Goal: Information Seeking & Learning: Learn about a topic

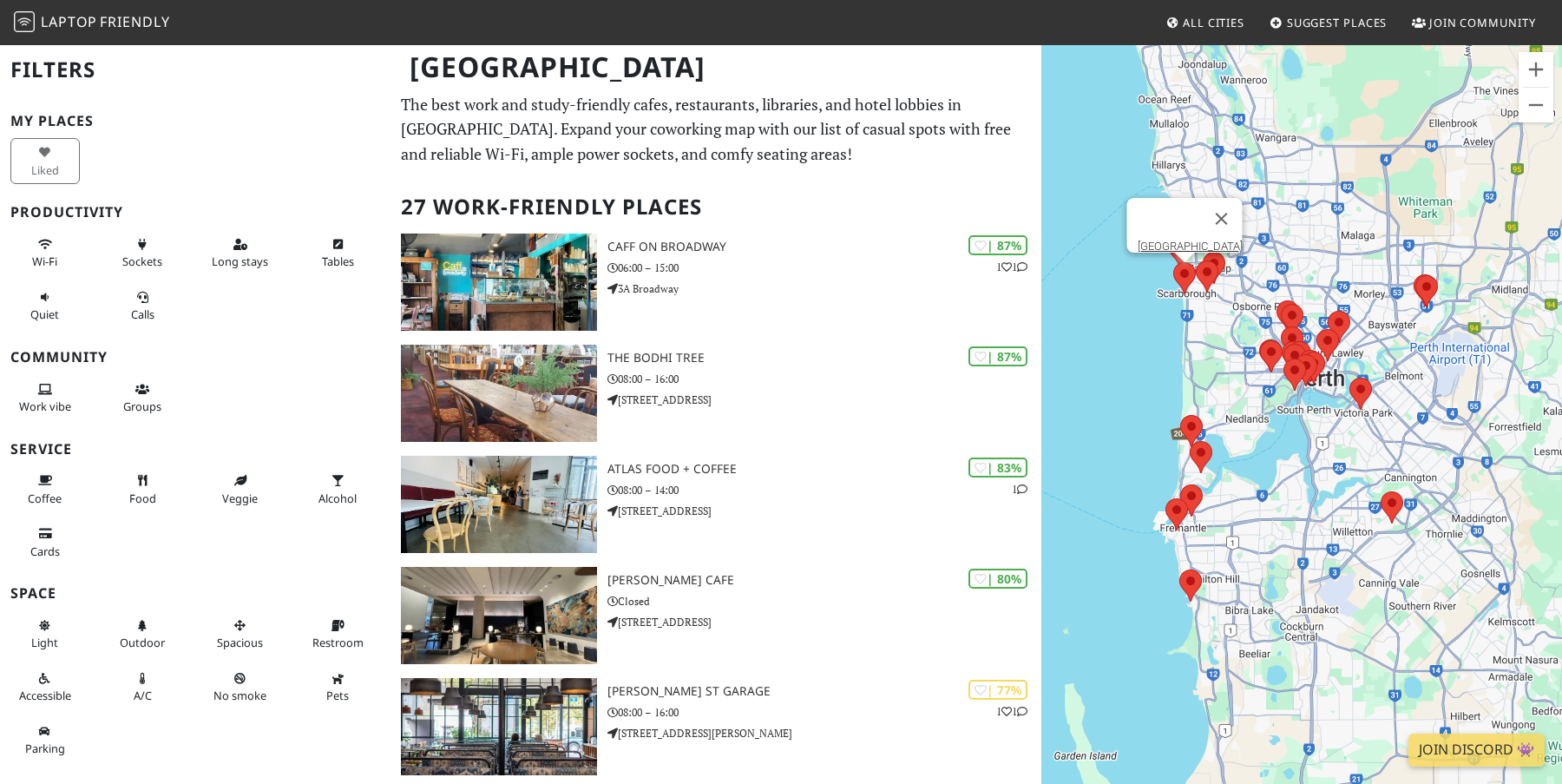
click at [1173, 262] on area at bounding box center [1173, 262] width 0 height 0
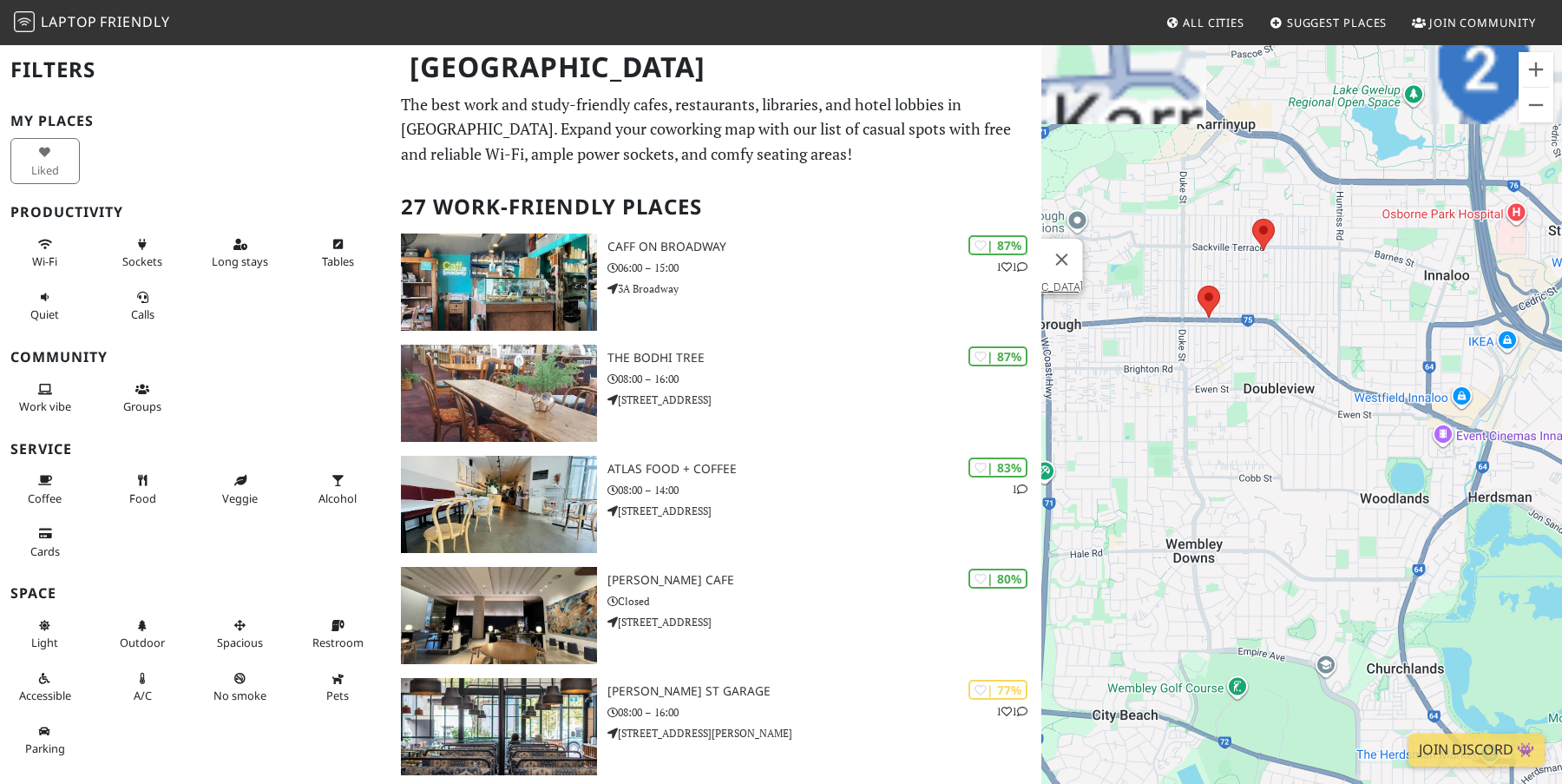
drag, startPoint x: 1159, startPoint y: 269, endPoint x: 1371, endPoint y: 389, distance: 243.6
click at [1371, 389] on div "[GEOGRAPHIC_DATA]" at bounding box center [1301, 435] width 521 height 784
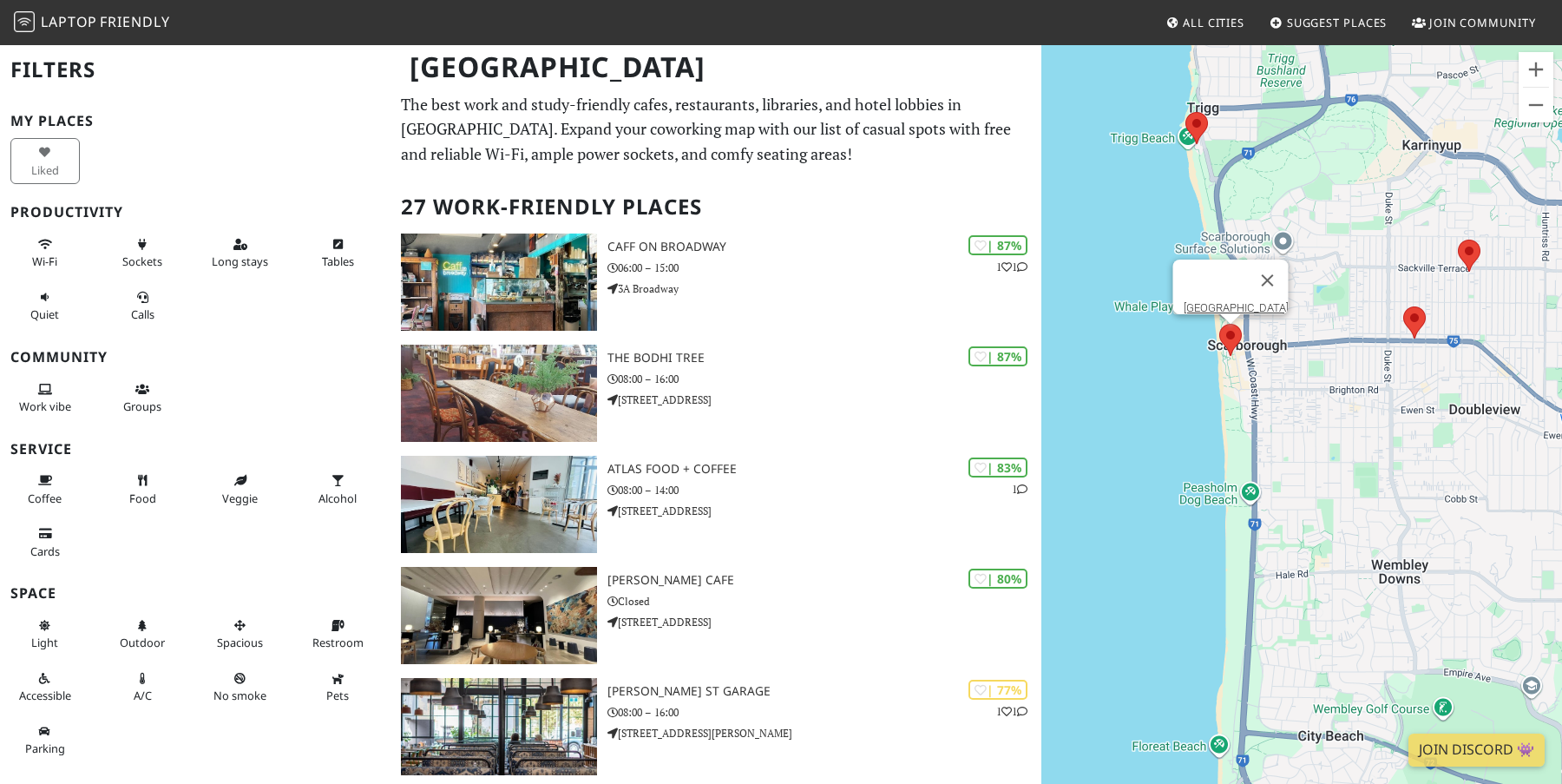
drag, startPoint x: 1193, startPoint y: 341, endPoint x: 1400, endPoint y: 362, distance: 208.1
click at [1400, 362] on div "[GEOGRAPHIC_DATA]" at bounding box center [1301, 435] width 521 height 784
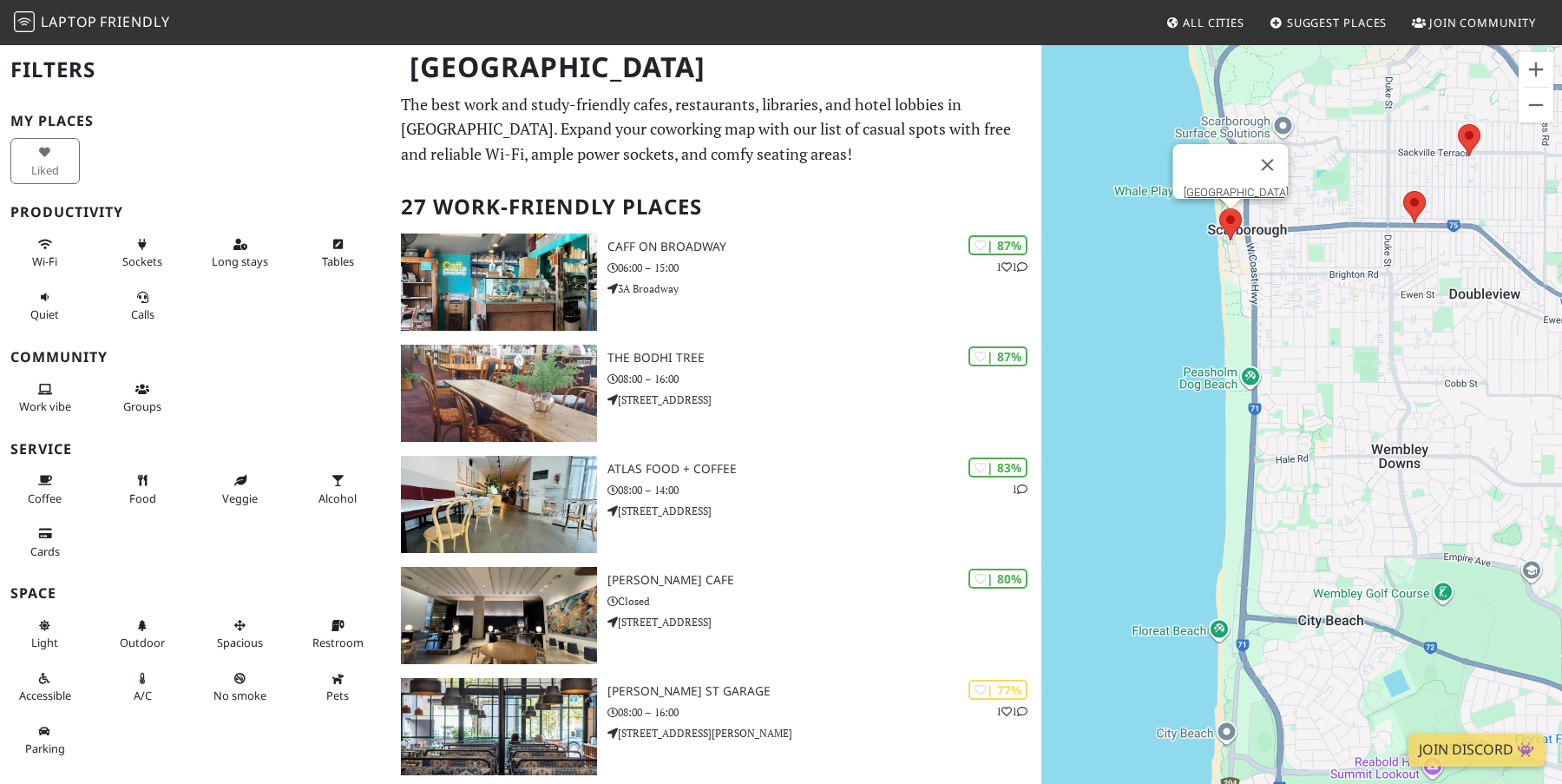
drag, startPoint x: 1284, startPoint y: 497, endPoint x: 1259, endPoint y: 103, distance: 394.8
click at [1259, 103] on div "[GEOGRAPHIC_DATA]" at bounding box center [1301, 435] width 521 height 784
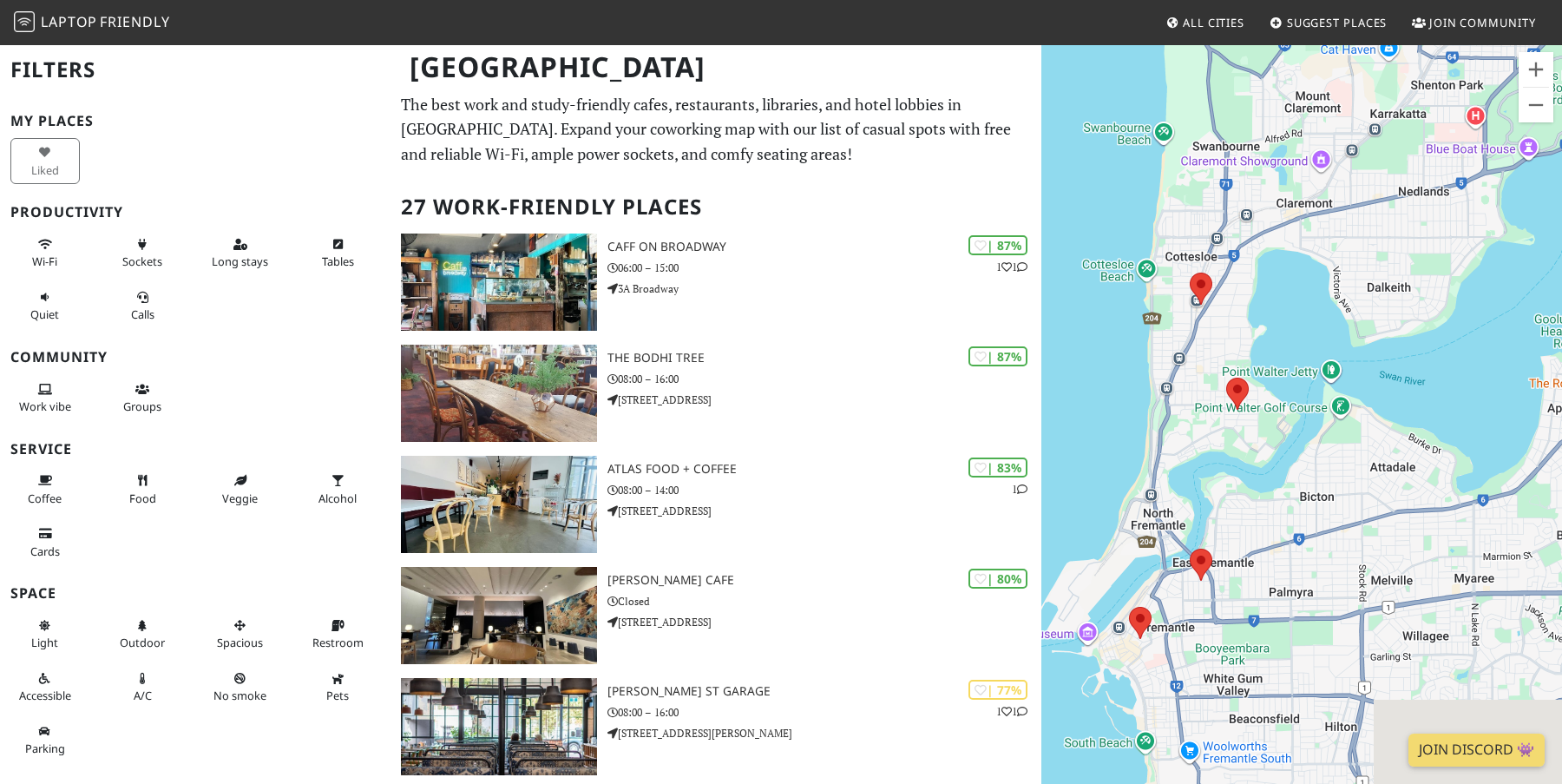
drag, startPoint x: 1302, startPoint y: 634, endPoint x: 1247, endPoint y: 343, distance: 296.2
click at [1247, 343] on div "[GEOGRAPHIC_DATA]" at bounding box center [1301, 435] width 521 height 784
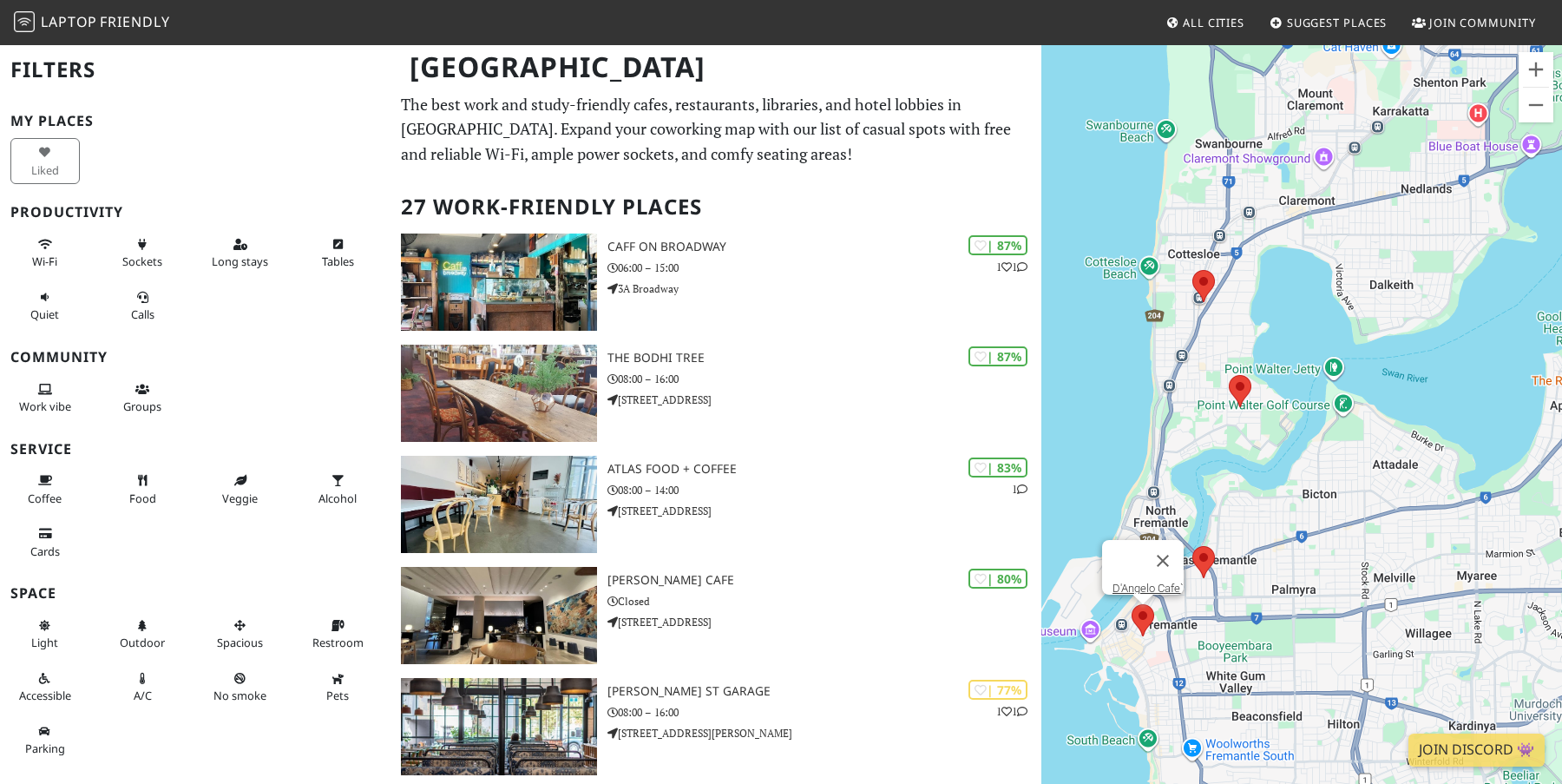
click at [1132, 604] on area at bounding box center [1132, 604] width 0 height 0
click at [1193, 546] on area at bounding box center [1193, 546] width 0 height 0
click at [1193, 270] on area at bounding box center [1193, 270] width 0 height 0
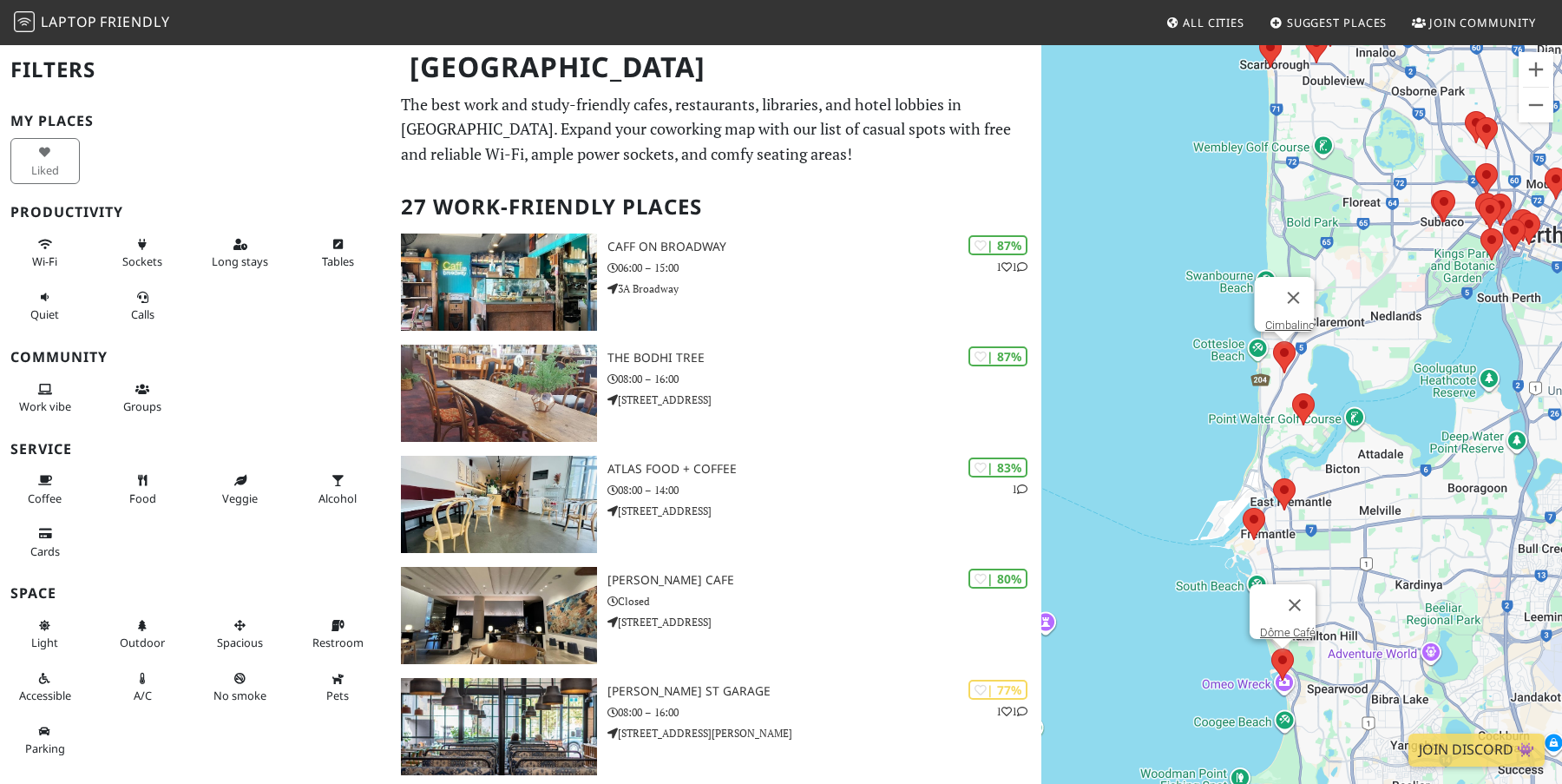
click at [1272, 648] on area at bounding box center [1272, 648] width 0 height 0
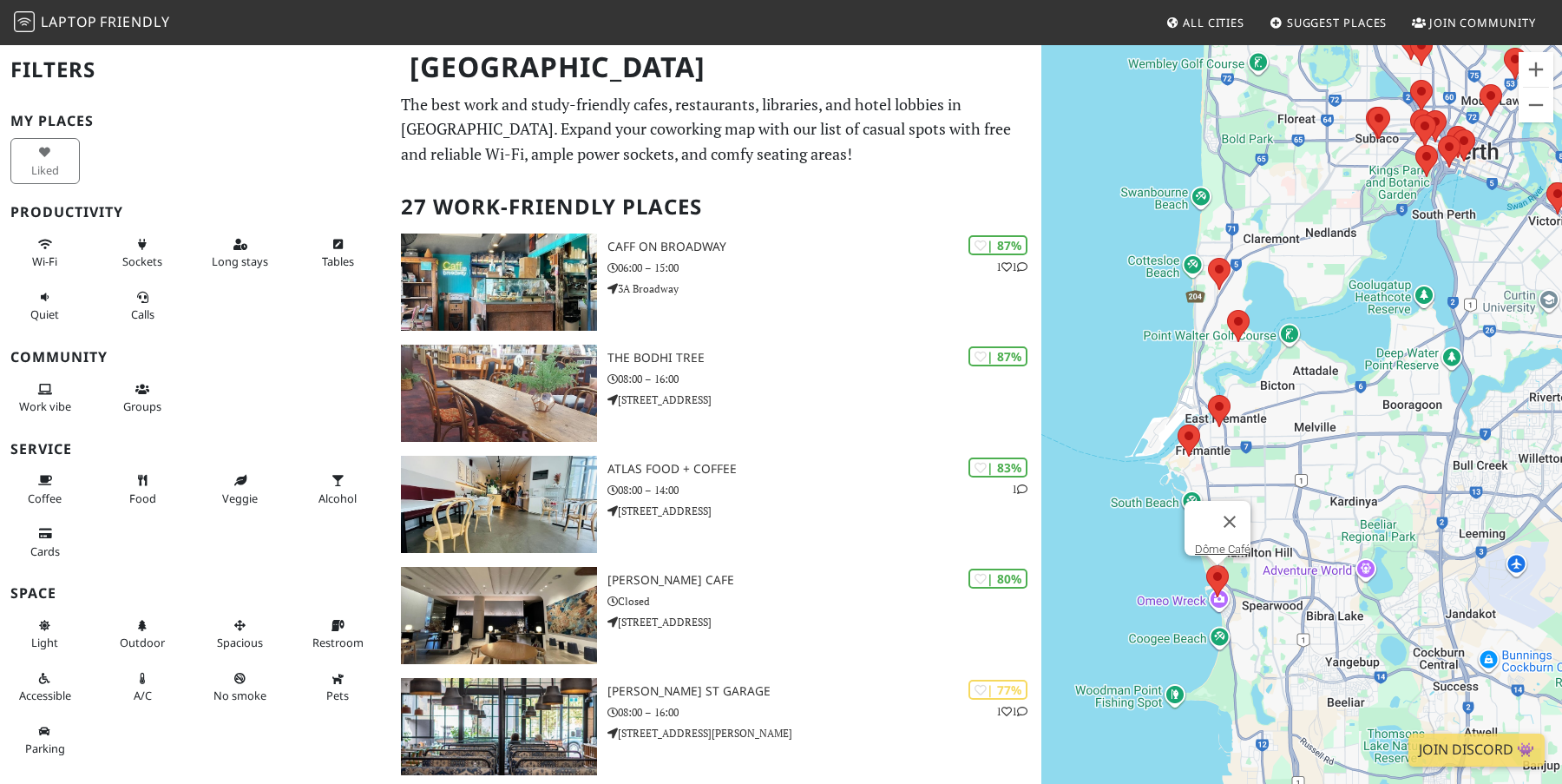
drag, startPoint x: 1231, startPoint y: 667, endPoint x: 1167, endPoint y: 581, distance: 107.2
click at [1167, 581] on div "Dôme Café" at bounding box center [1301, 435] width 521 height 784
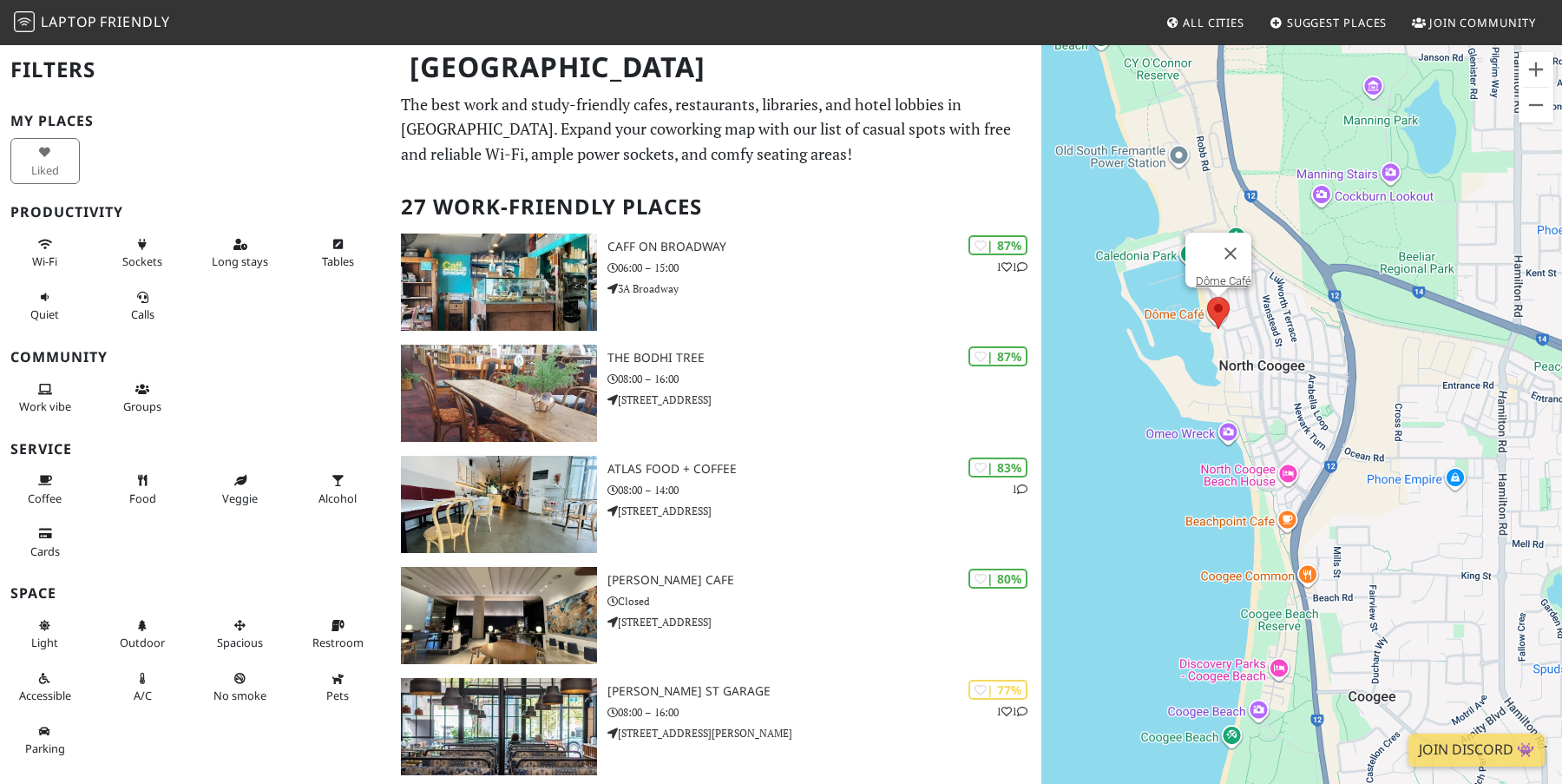
drag, startPoint x: 1150, startPoint y: 508, endPoint x: 1486, endPoint y: 539, distance: 337.4
click at [1486, 539] on div "Dôme Café" at bounding box center [1301, 435] width 521 height 784
click at [1206, 294] on area at bounding box center [1206, 294] width 0 height 0
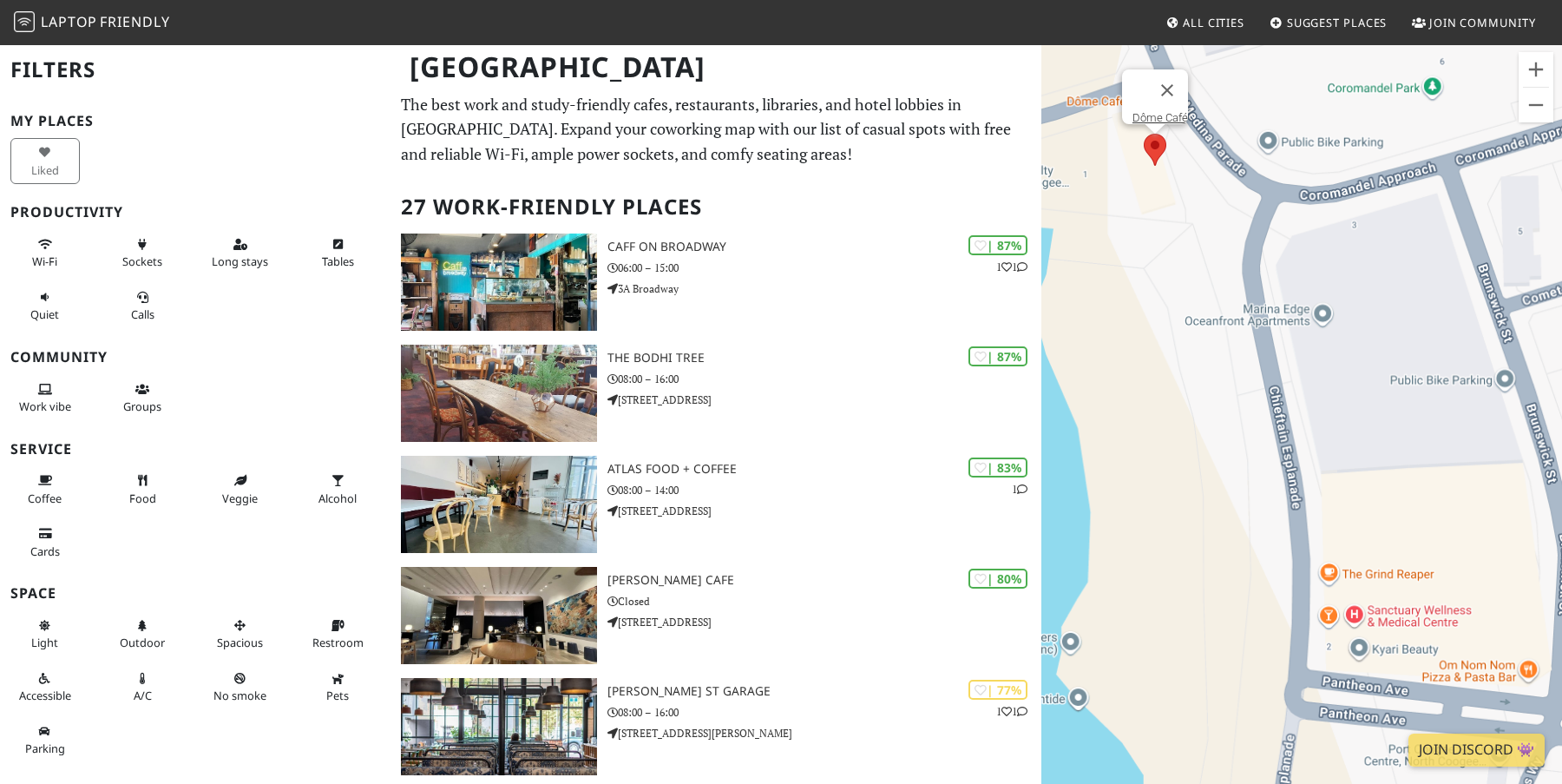
drag, startPoint x: 1169, startPoint y: 282, endPoint x: 1346, endPoint y: 321, distance: 181.2
click at [1346, 321] on div "Dôme Café" at bounding box center [1301, 435] width 521 height 784
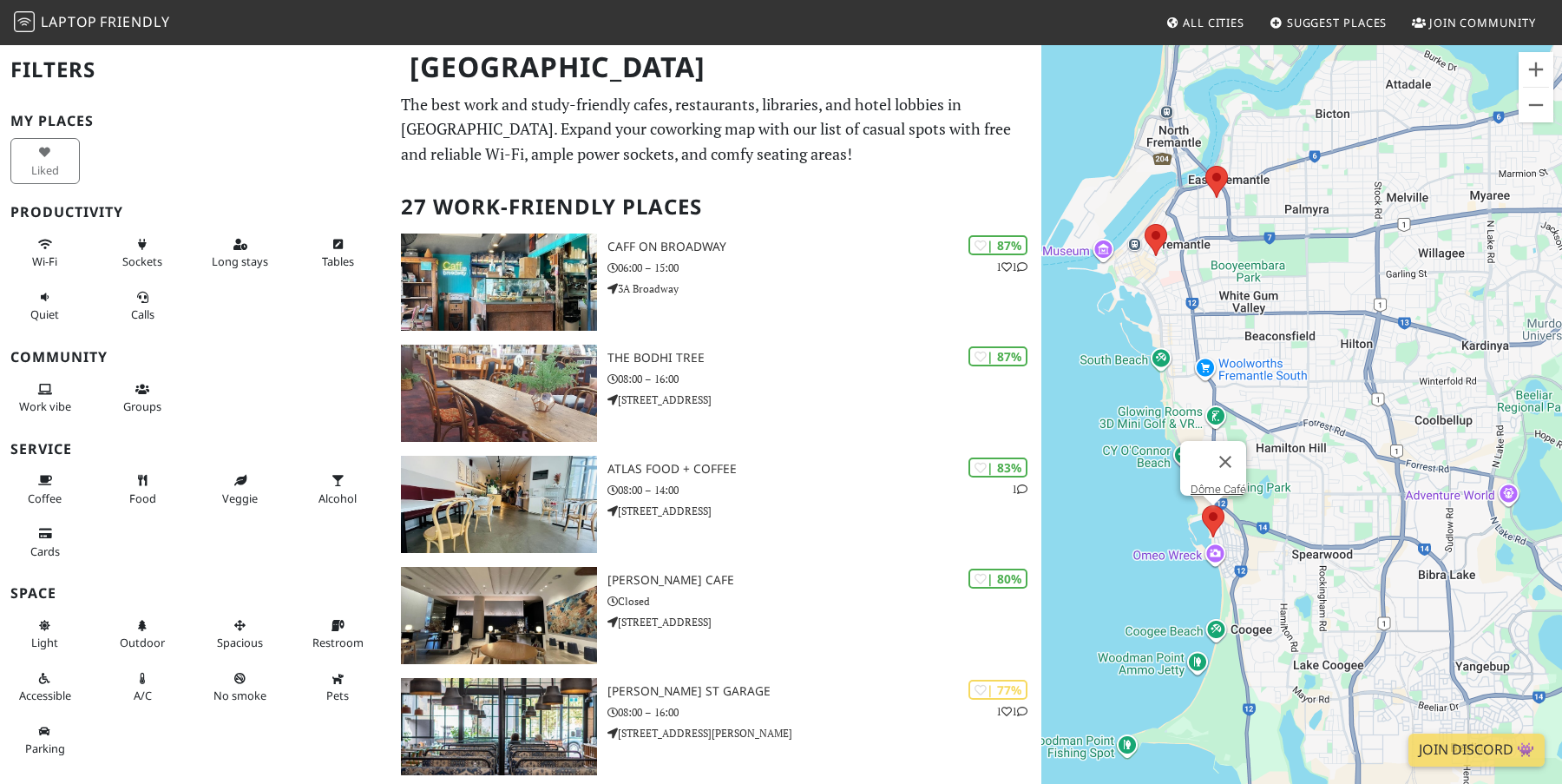
click at [1238, 601] on div "Dôme Café" at bounding box center [1301, 435] width 521 height 784
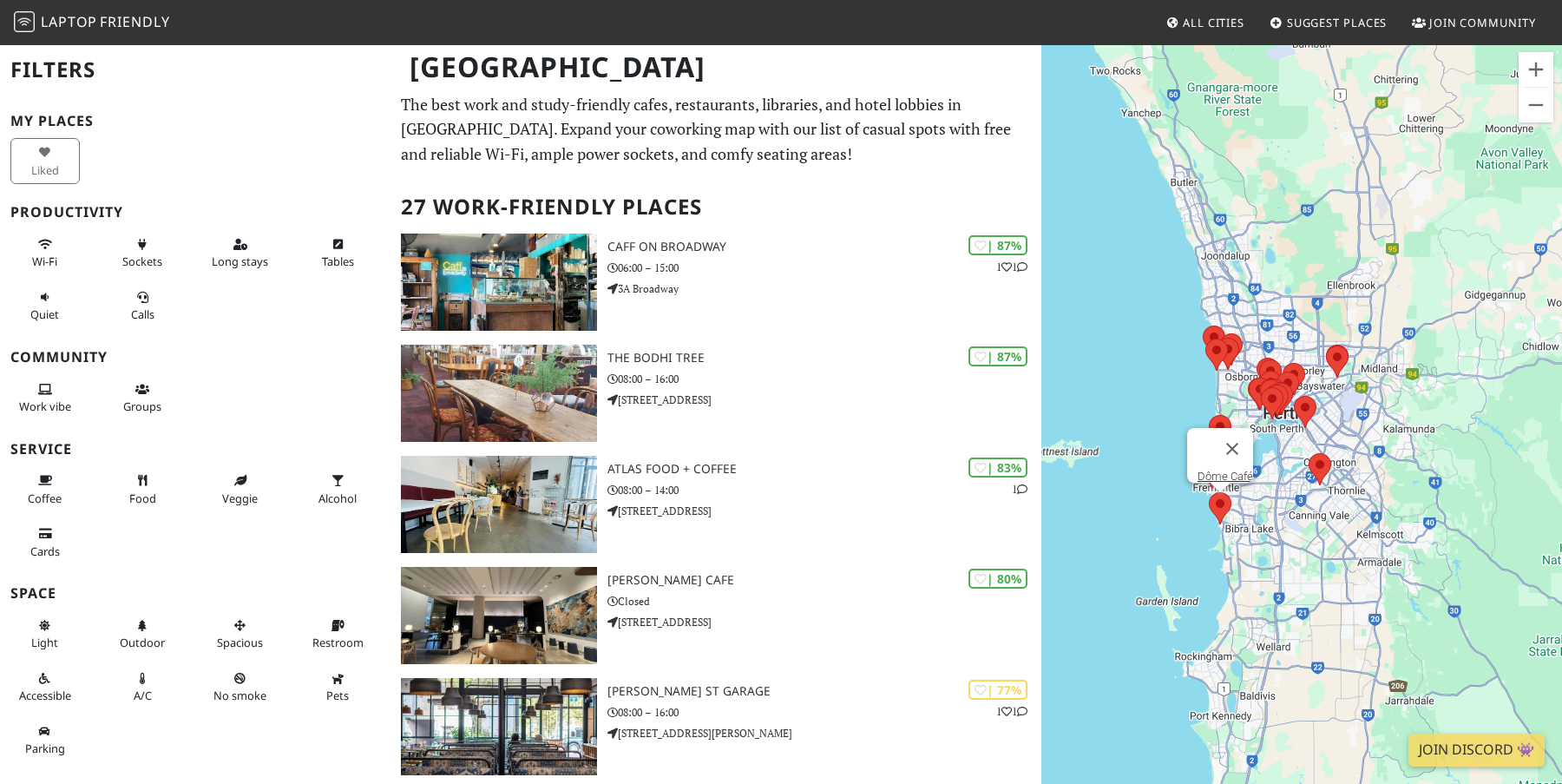
drag, startPoint x: 1531, startPoint y: 358, endPoint x: 1365, endPoint y: 401, distance: 171.5
click at [1365, 401] on div "Dôme Café" at bounding box center [1301, 435] width 521 height 784
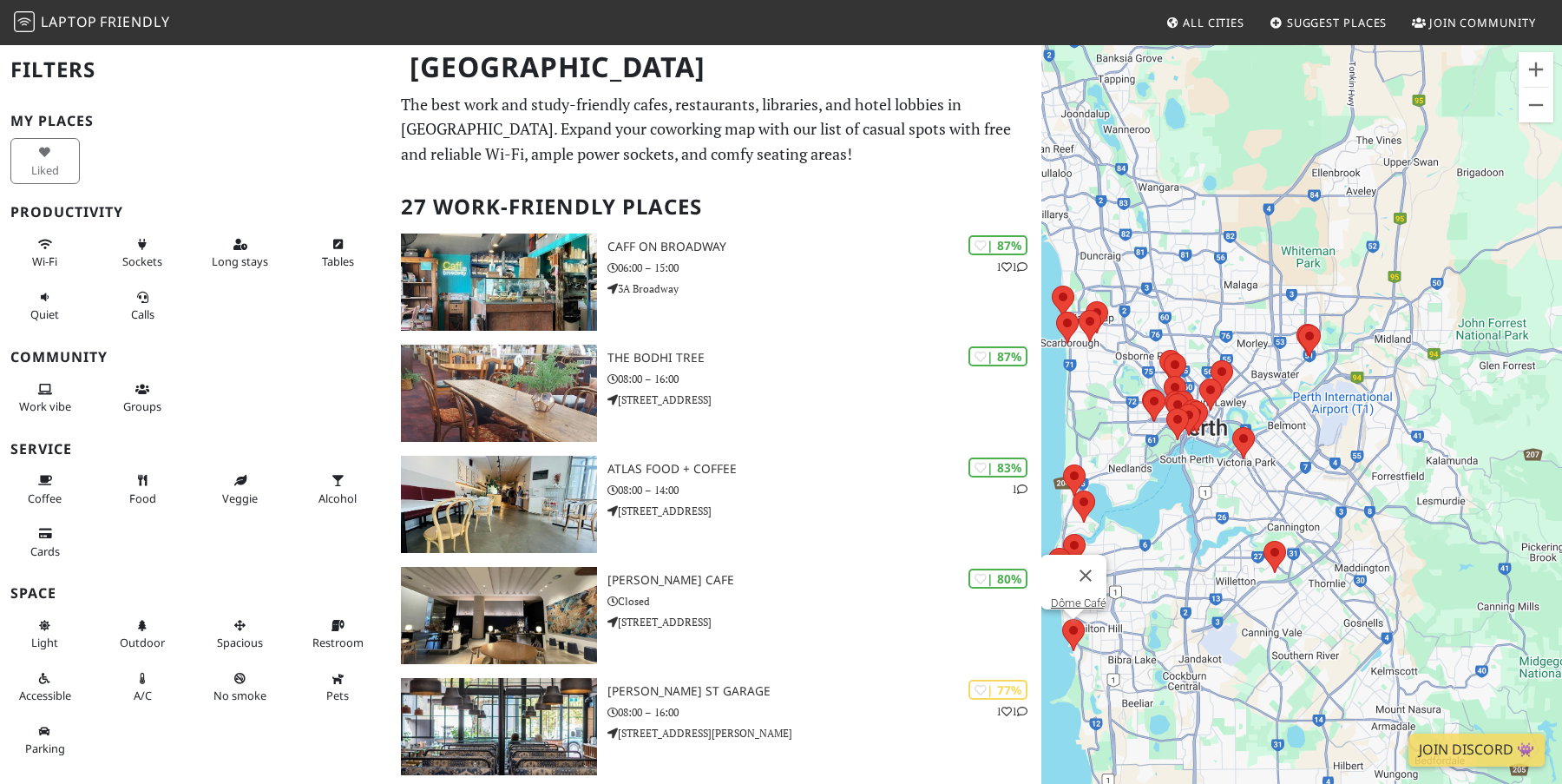
click at [1299, 341] on img at bounding box center [1310, 340] width 23 height 32
click at [1299, 324] on area at bounding box center [1299, 324] width 0 height 0
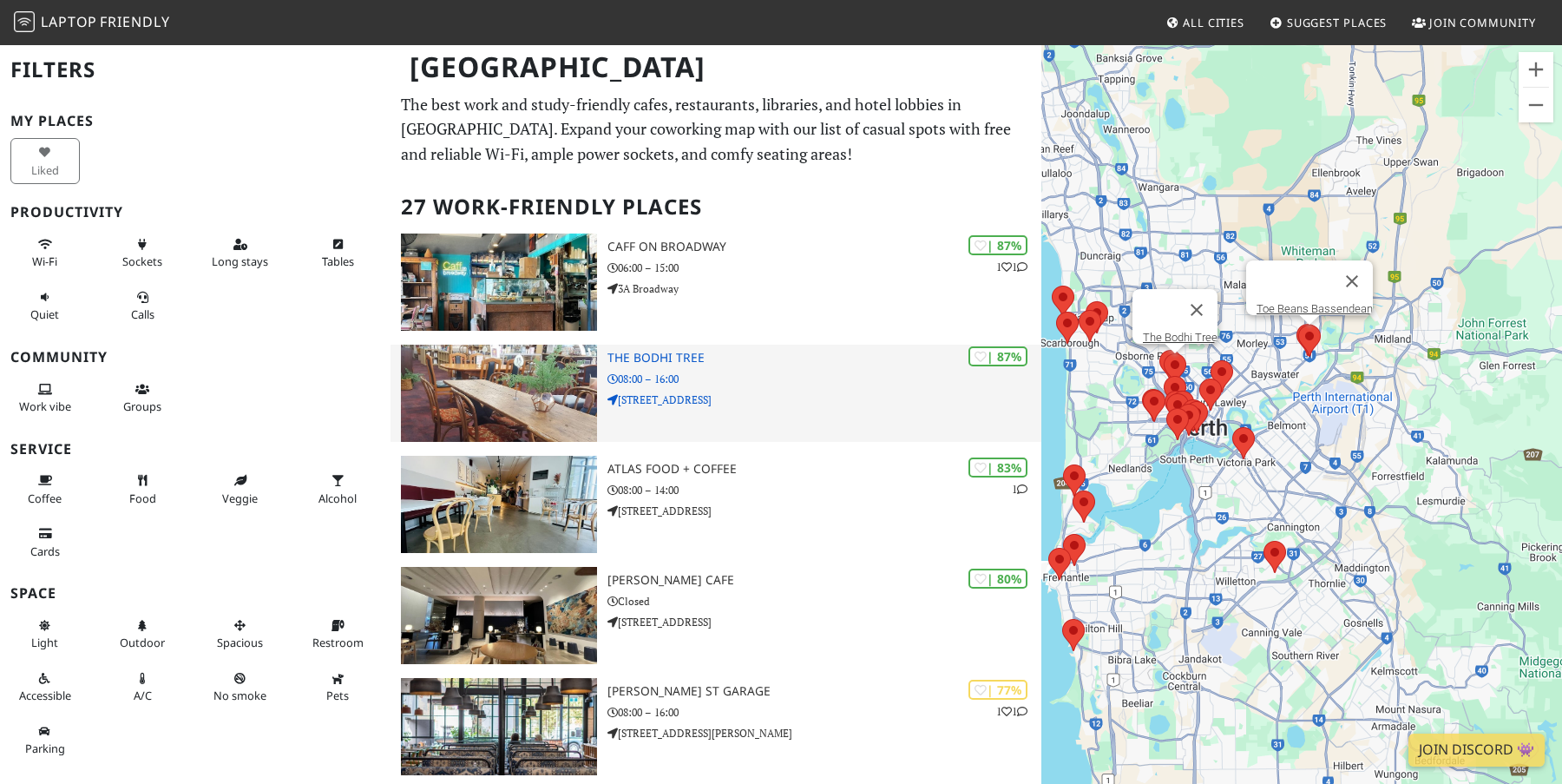
click at [664, 383] on p "08:00 – 16:00" at bounding box center [824, 378] width 434 height 17
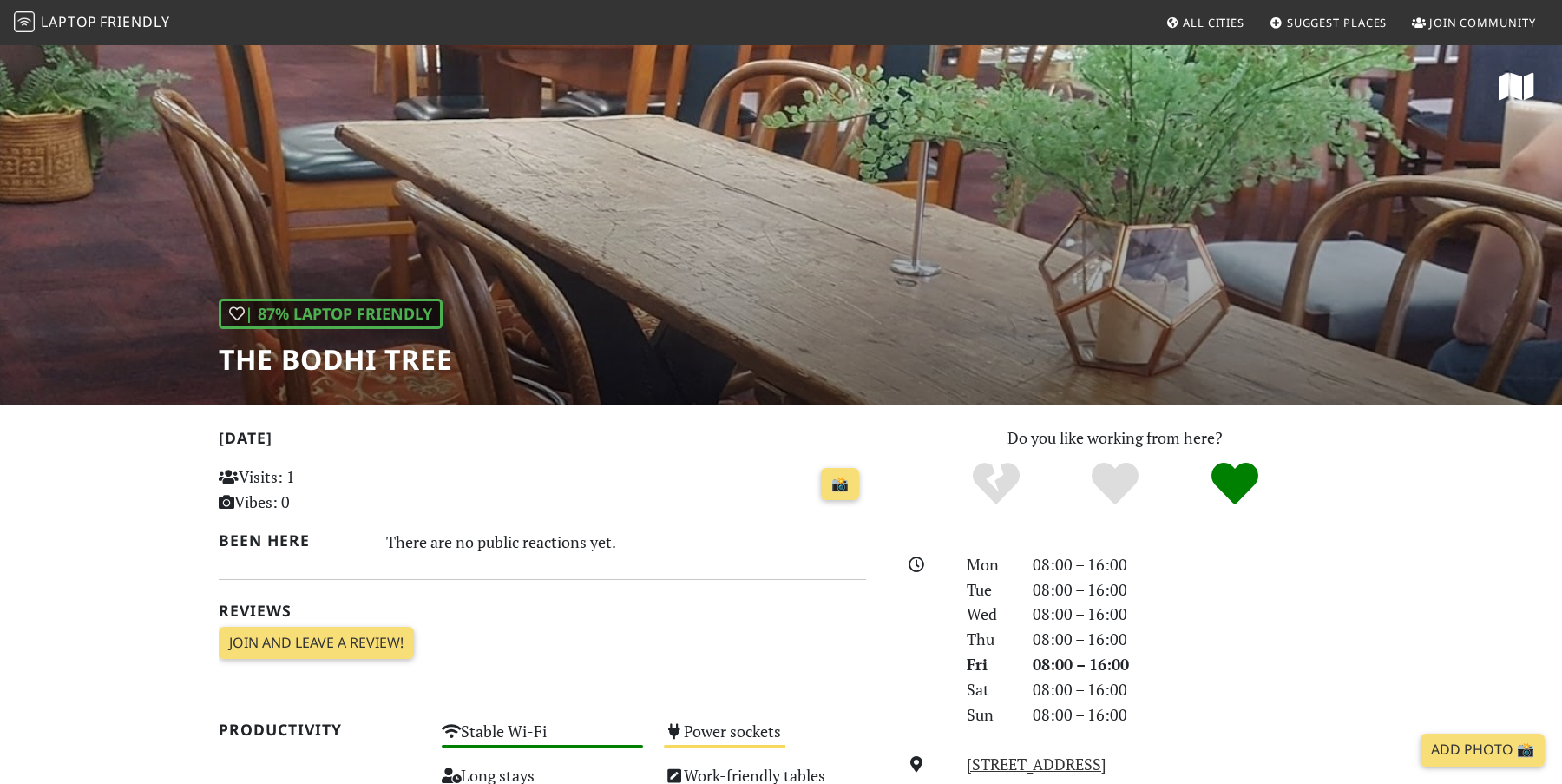
click at [758, 278] on div "| 87% Laptop Friendly The Bodhi Tree" at bounding box center [781, 223] width 1562 height 361
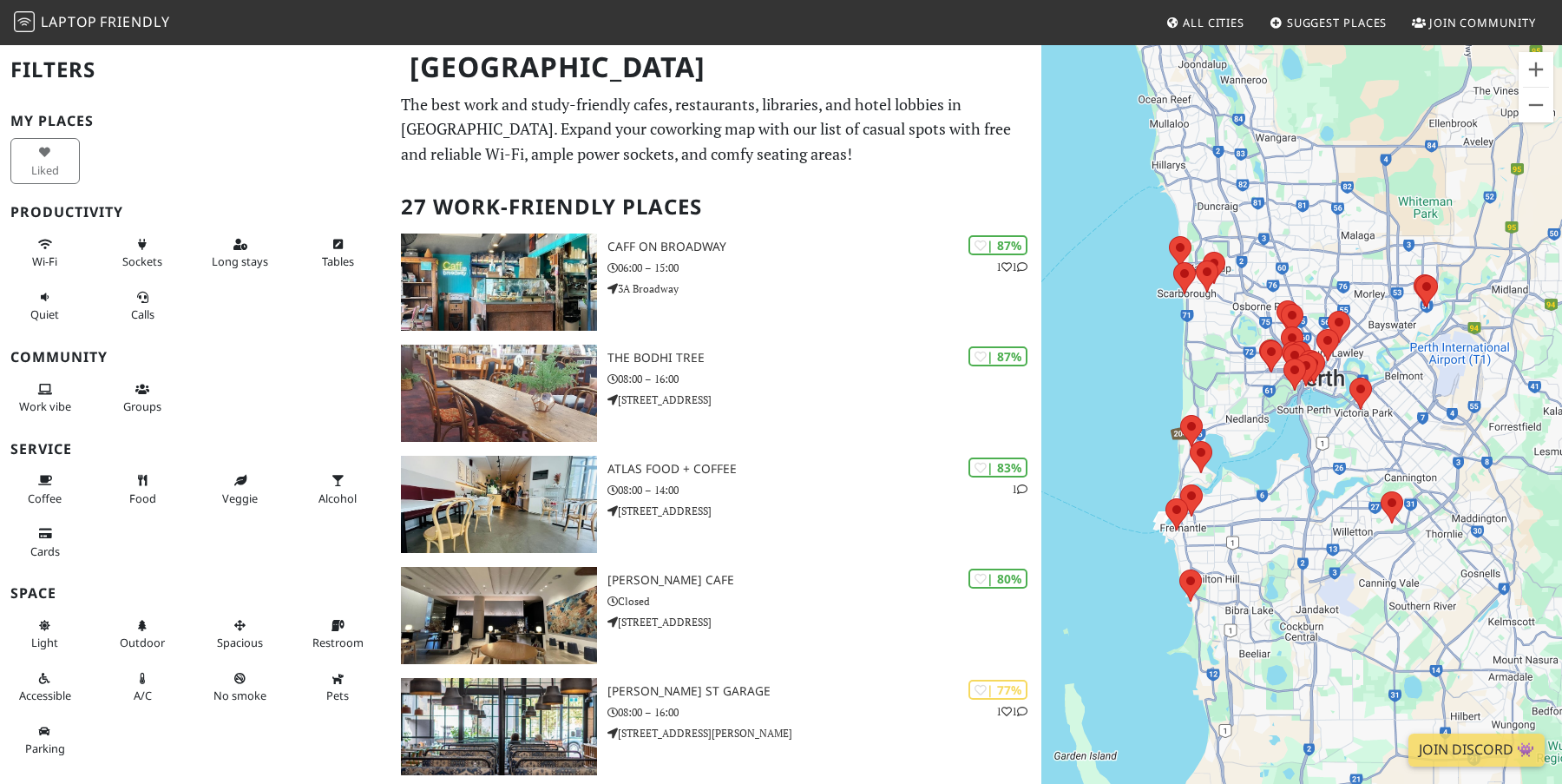
click at [1171, 215] on div at bounding box center [1301, 435] width 521 height 784
click at [1169, 236] on area at bounding box center [1169, 236] width 0 height 0
click at [1173, 214] on link "Canteen [PERSON_NAME]" at bounding box center [1186, 220] width 127 height 13
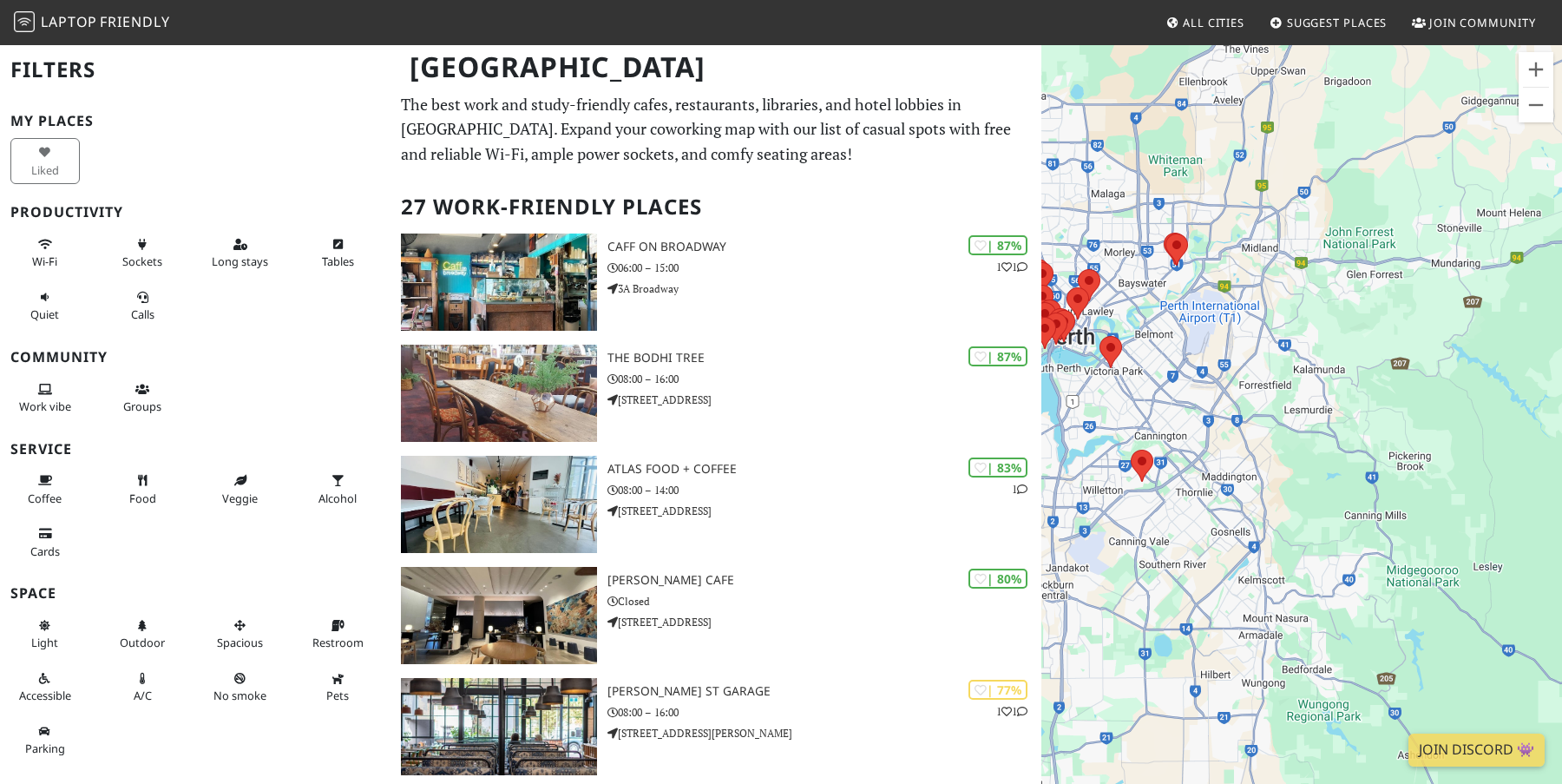
drag, startPoint x: 1378, startPoint y: 485, endPoint x: 1137, endPoint y: 442, distance: 244.8
click at [1137, 442] on div at bounding box center [1301, 435] width 521 height 784
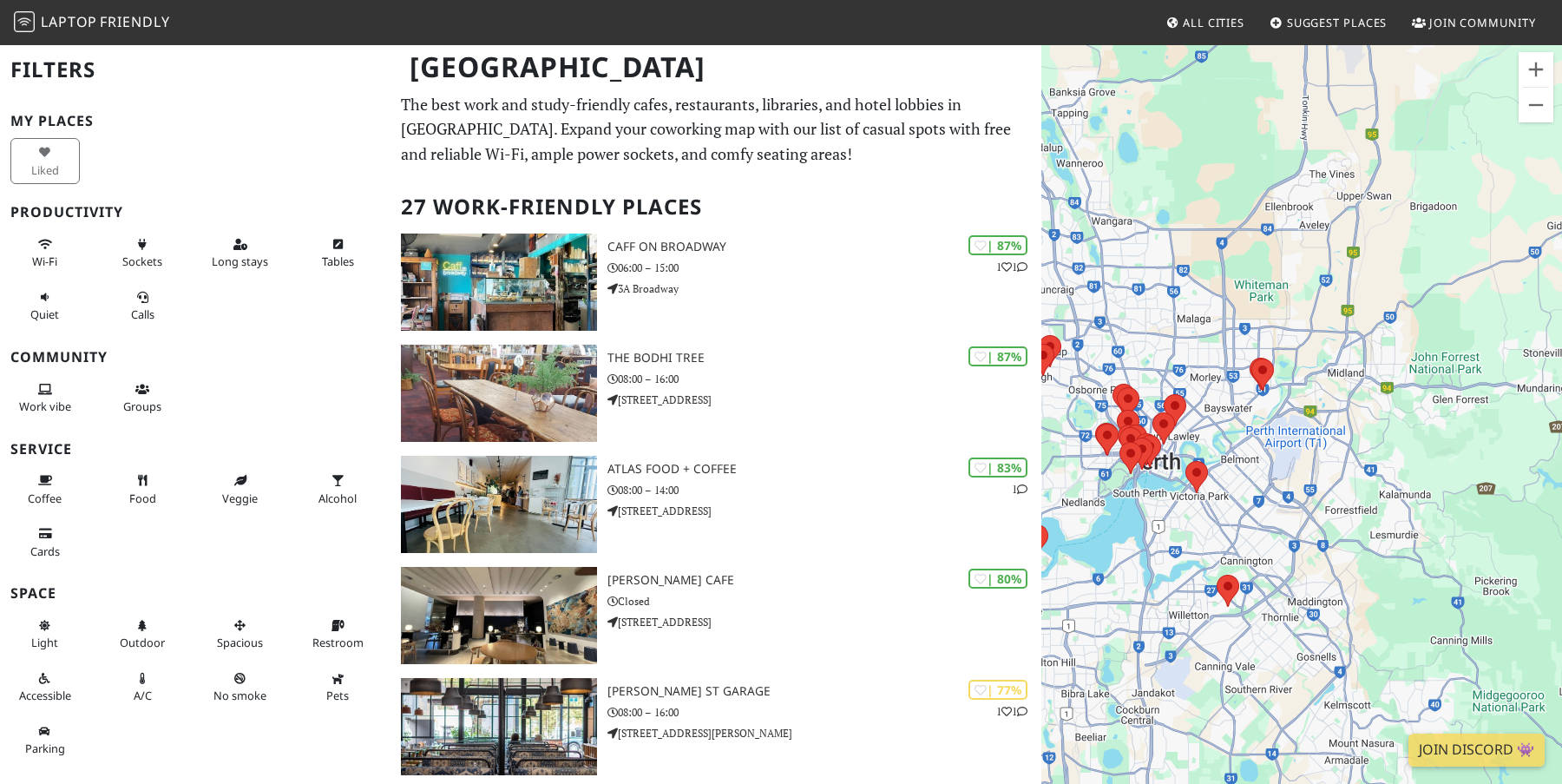
drag, startPoint x: 1192, startPoint y: 399, endPoint x: 1268, endPoint y: 523, distance: 145.4
click at [1269, 524] on div at bounding box center [1301, 435] width 521 height 784
